Goal: Task Accomplishment & Management: Manage account settings

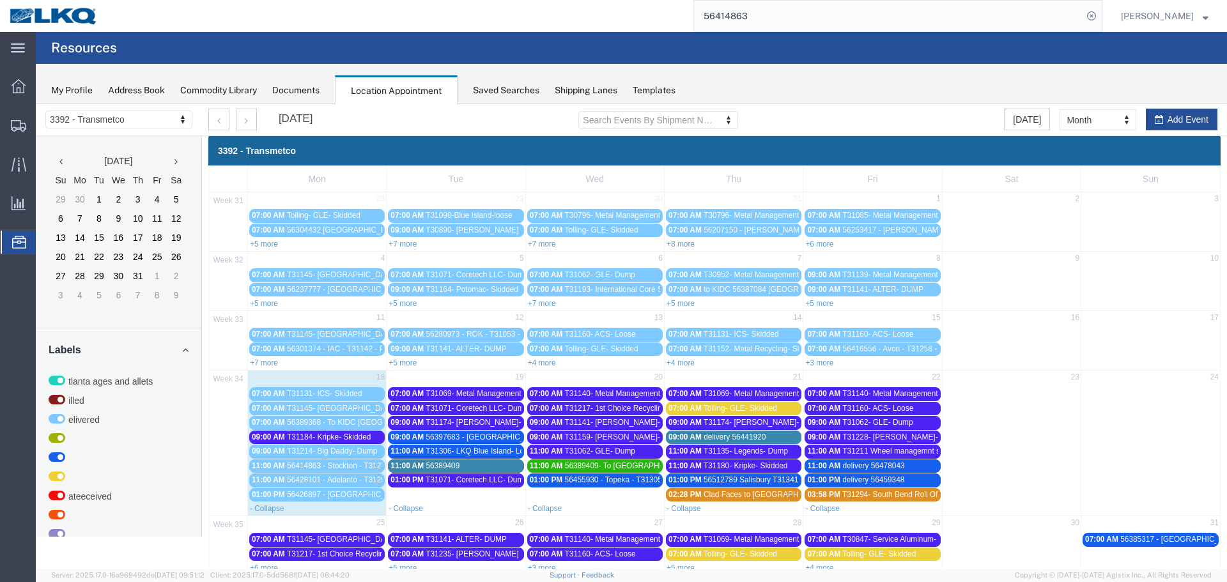
click at [491, 427] on span "T31174- [PERSON_NAME]- Skidded" at bounding box center [488, 422] width 125 height 9
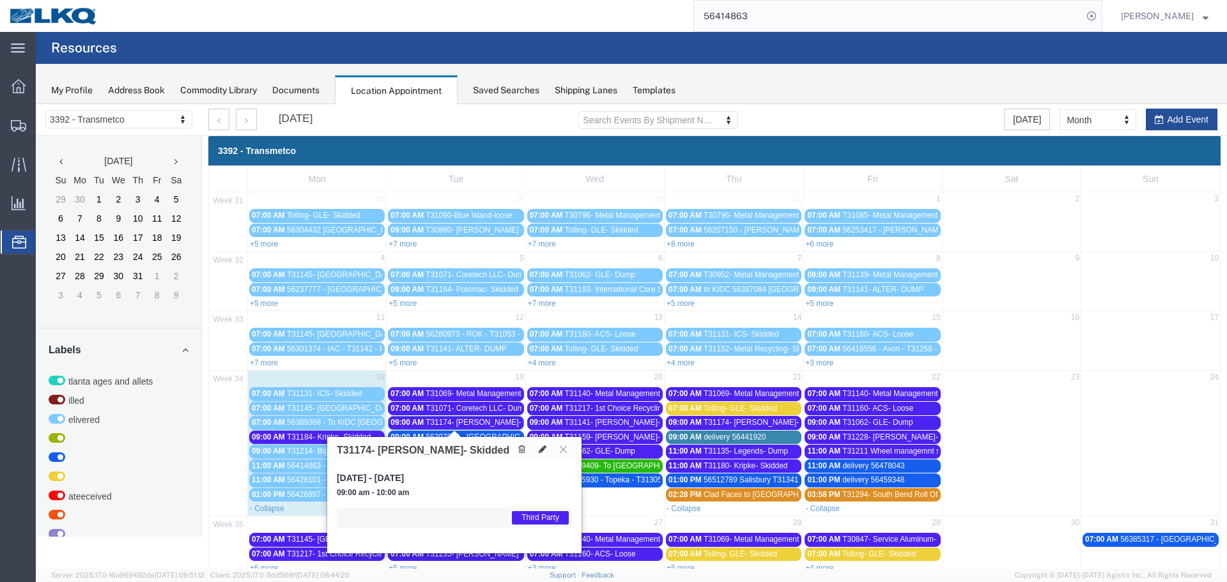
click at [540, 451] on icon at bounding box center [543, 449] width 8 height 9
select select "1"
select select "23"
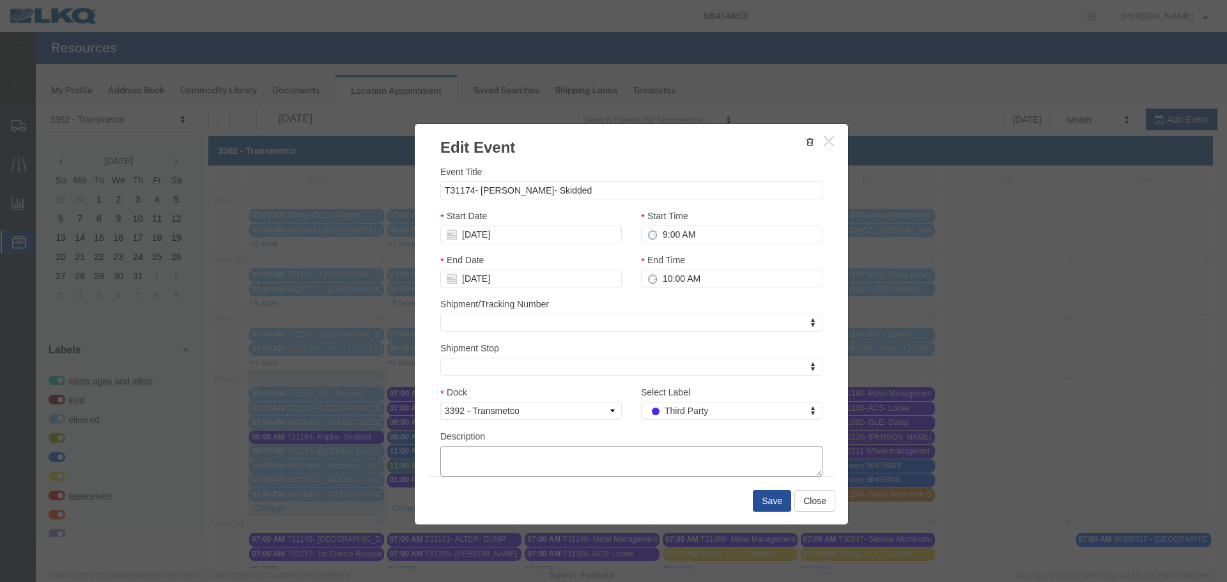
click at [589, 465] on textarea "Description" at bounding box center [631, 461] width 382 height 31
type textarea "c"
click at [445, 456] on textarea "arriving closer to noon per phone call. -Lea" at bounding box center [631, 461] width 382 height 31
type textarea "Arriving closer to noon per phone call. -Lea"
click at [754, 497] on button "Save" at bounding box center [772, 501] width 38 height 22
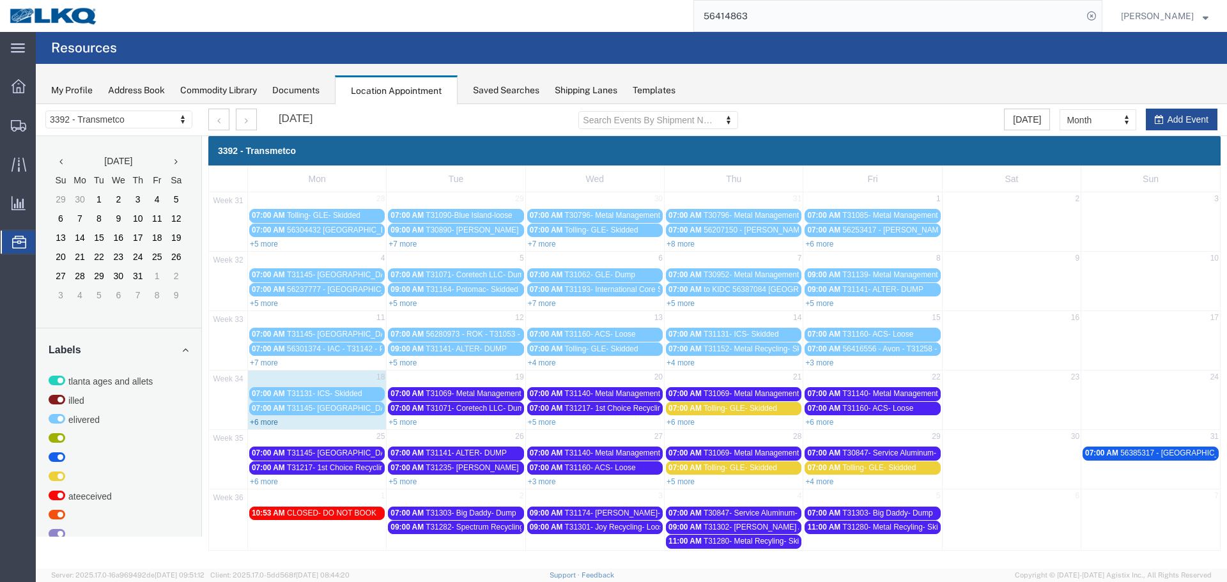
click at [270, 421] on link "+6 more" at bounding box center [264, 422] width 28 height 9
